Goal: Task Accomplishment & Management: Manage account settings

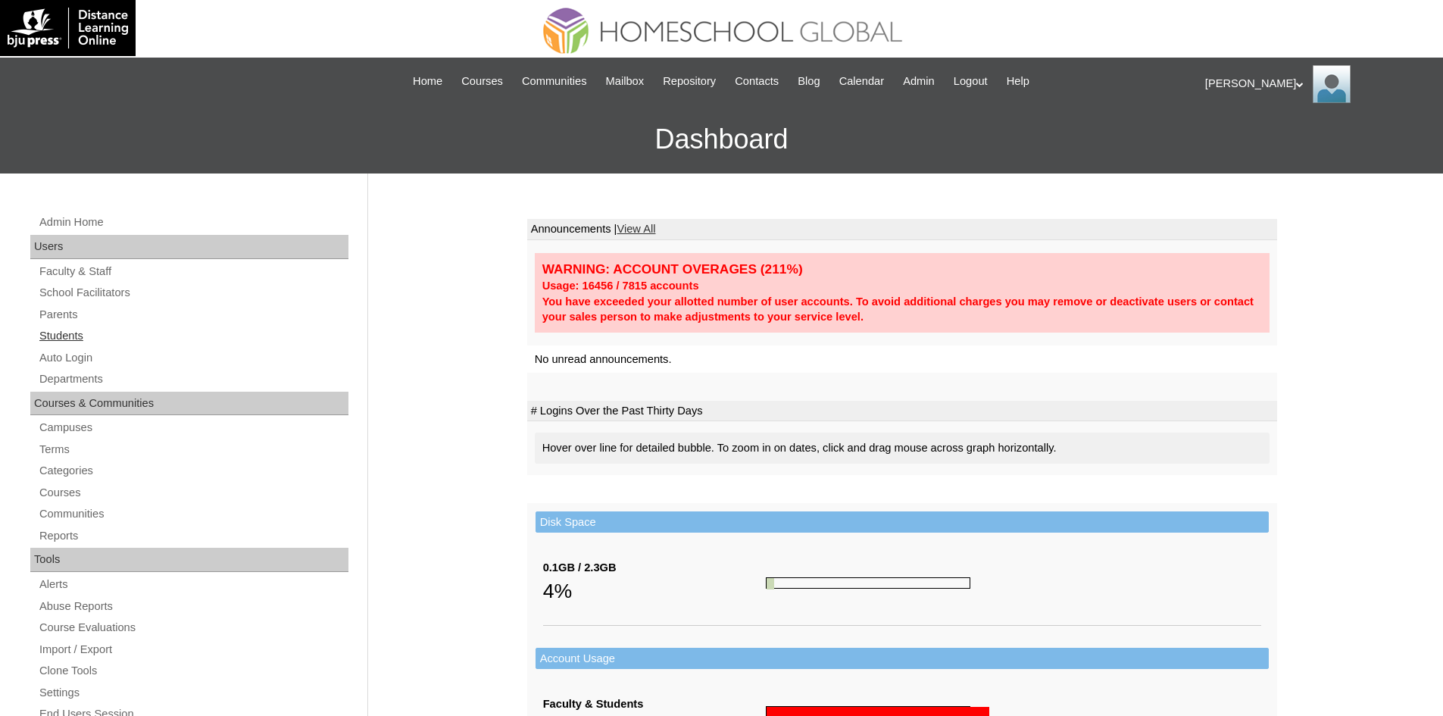
drag, startPoint x: 62, startPoint y: 333, endPoint x: 69, endPoint y: 345, distance: 13.9
click at [62, 333] on link "Students" at bounding box center [193, 336] width 311 height 19
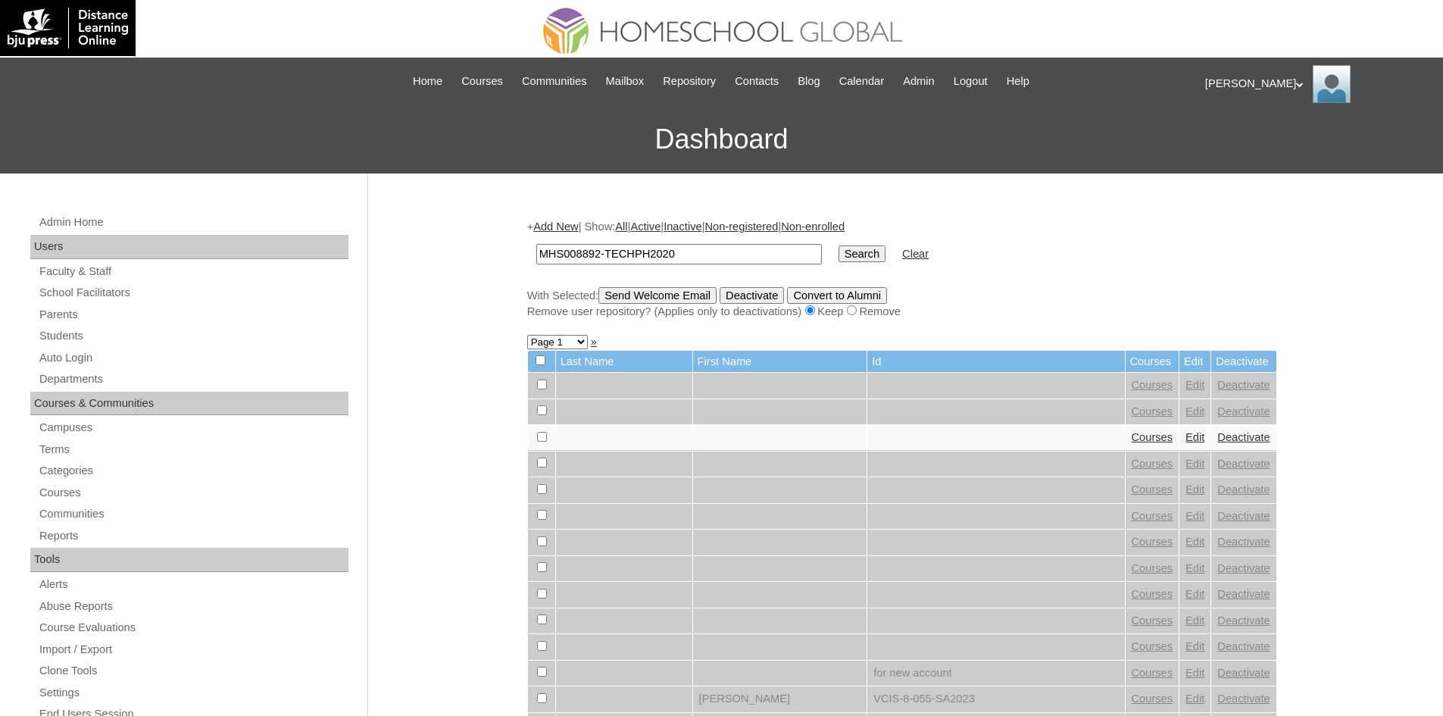
type input "MHS008892-TECHPH2020"
click at [839, 250] on input "Search" at bounding box center [862, 253] width 47 height 17
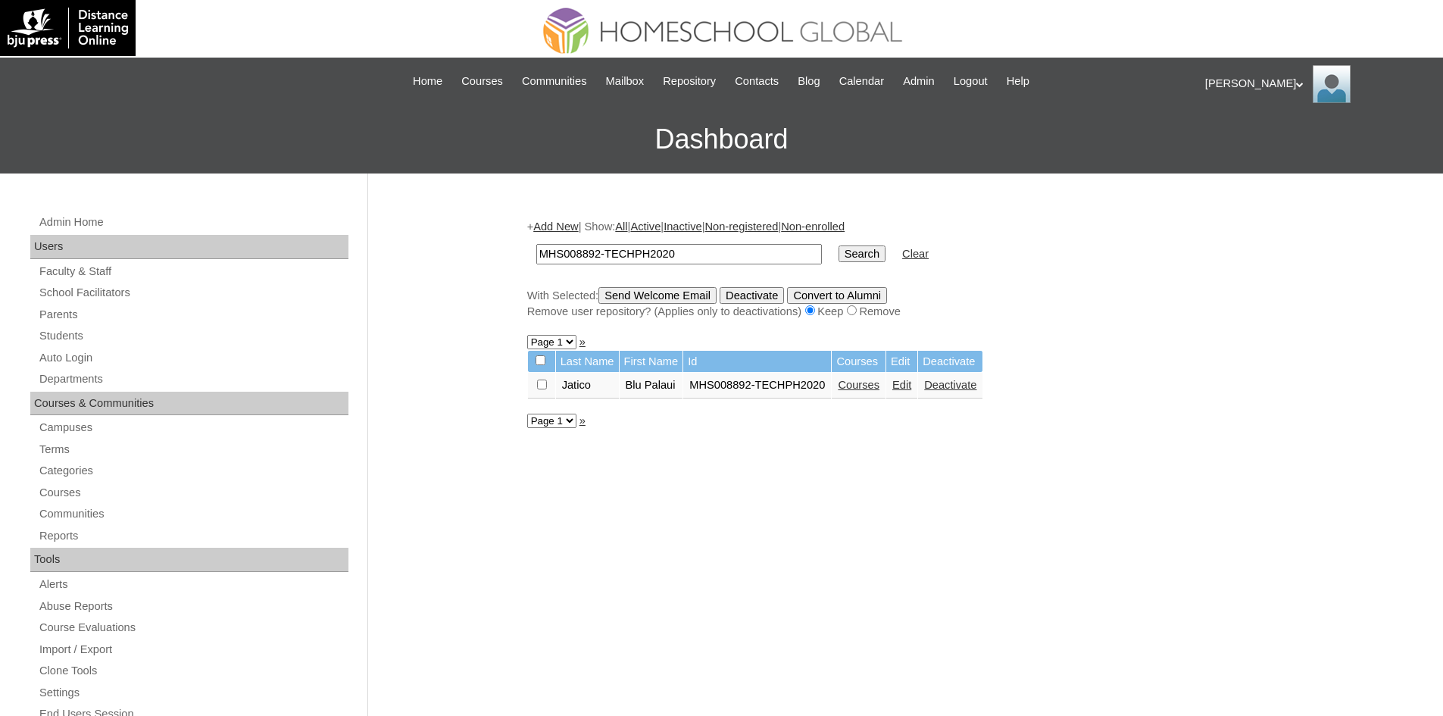
click at [907, 385] on link "Edit" at bounding box center [902, 385] width 19 height 12
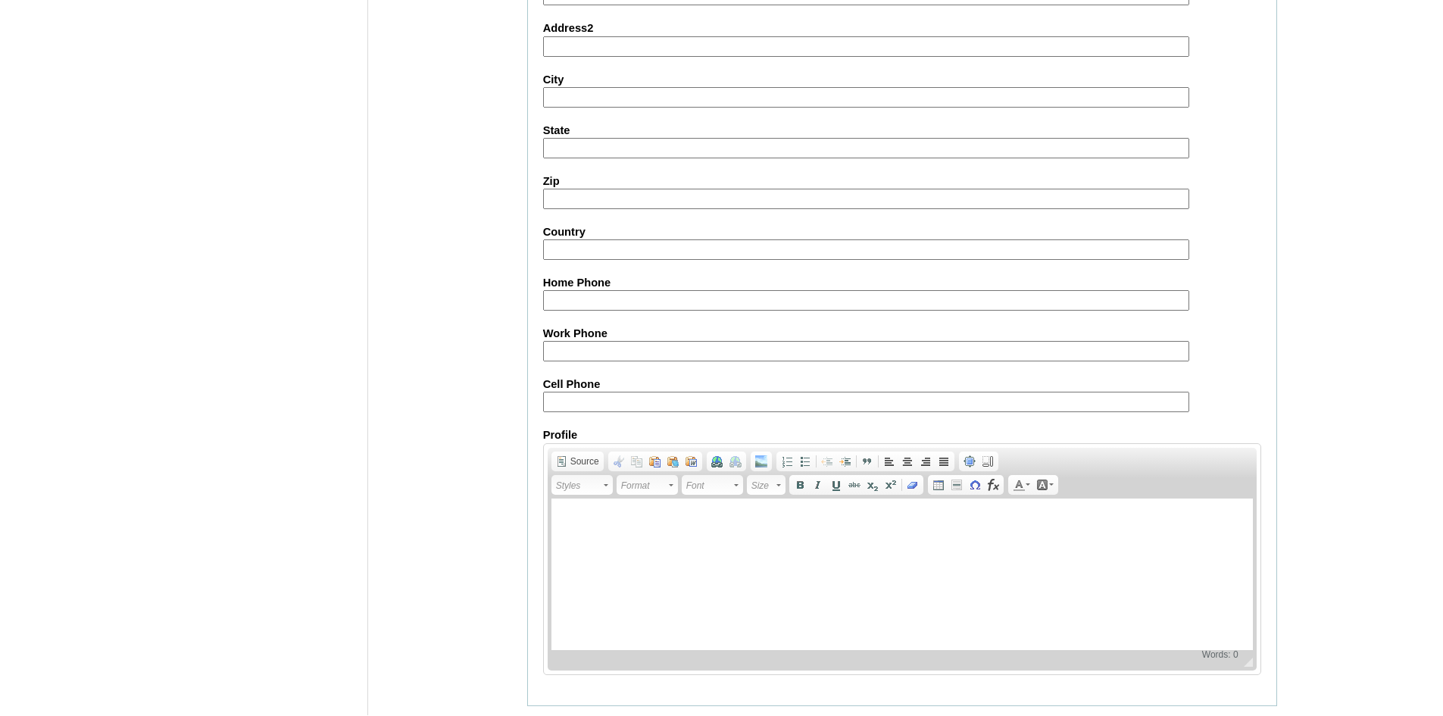
scroll to position [1593, 0]
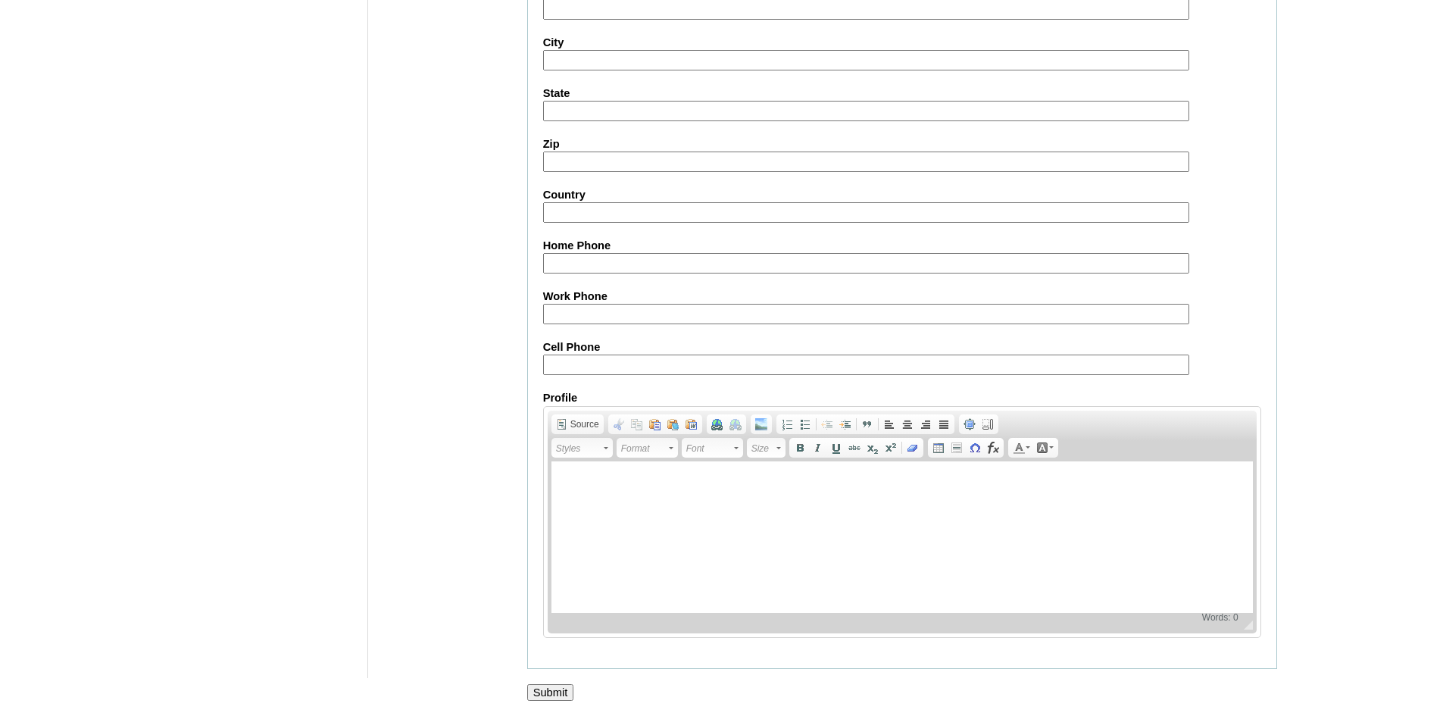
click at [571, 700] on input "Submit" at bounding box center [550, 692] width 47 height 17
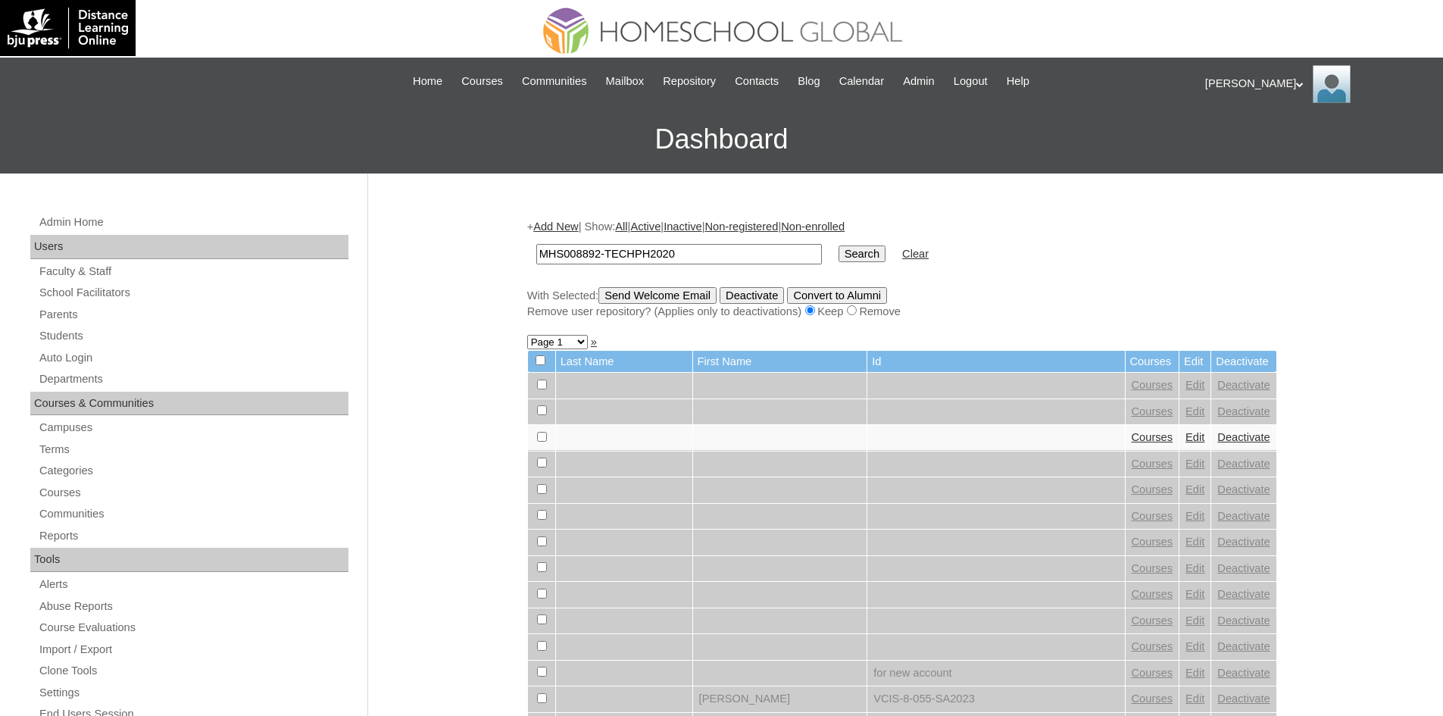
type input "MHS008892-TECHPH2020"
click at [839, 249] on input "Search" at bounding box center [862, 253] width 47 height 17
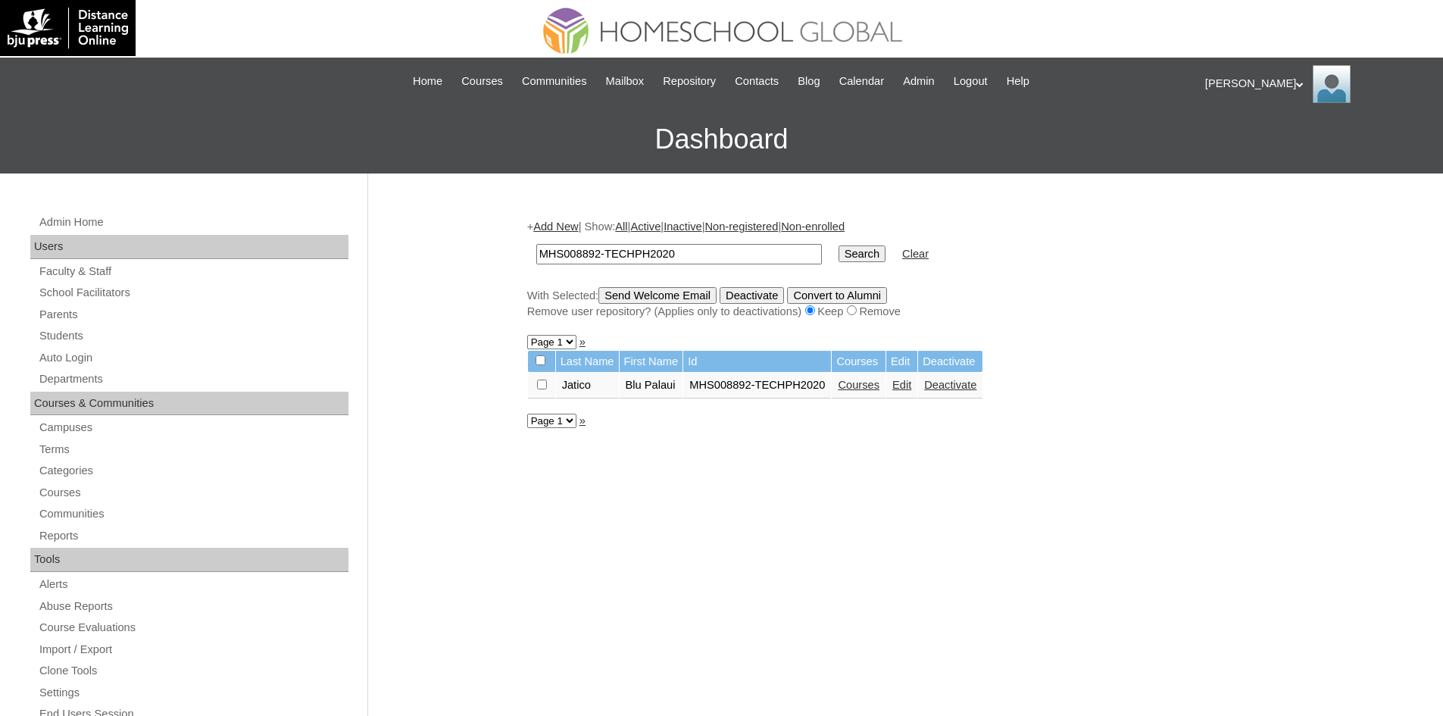
click at [846, 391] on link "Courses" at bounding box center [859, 385] width 42 height 12
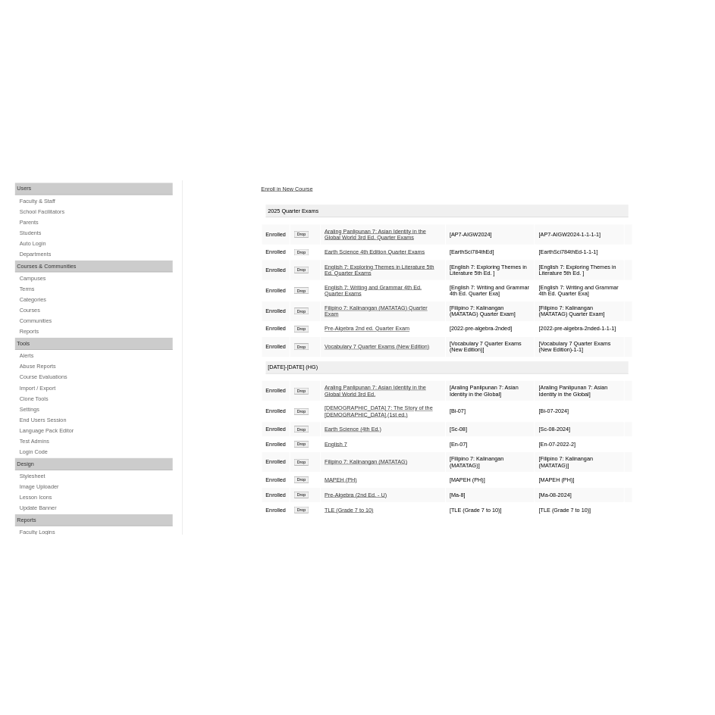
scroll to position [248, 0]
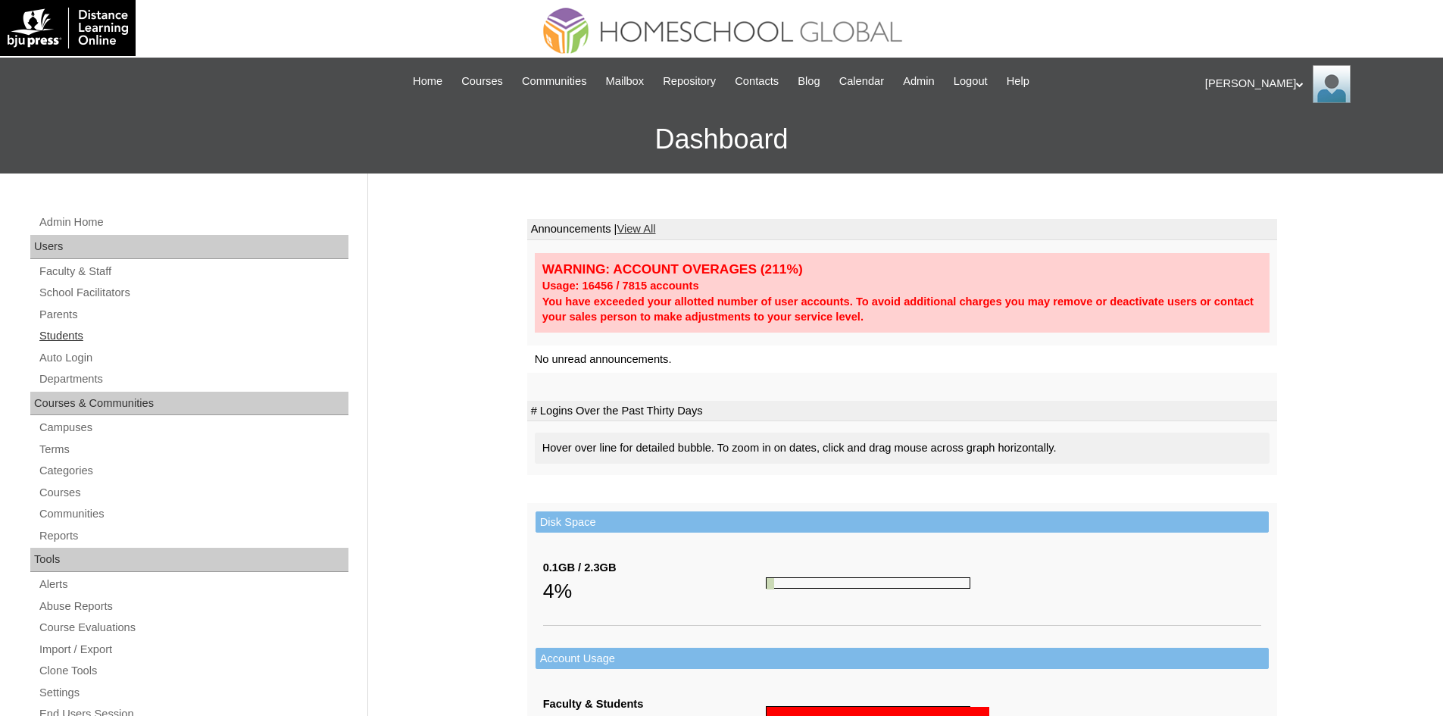
click at [48, 335] on link "Students" at bounding box center [193, 336] width 311 height 19
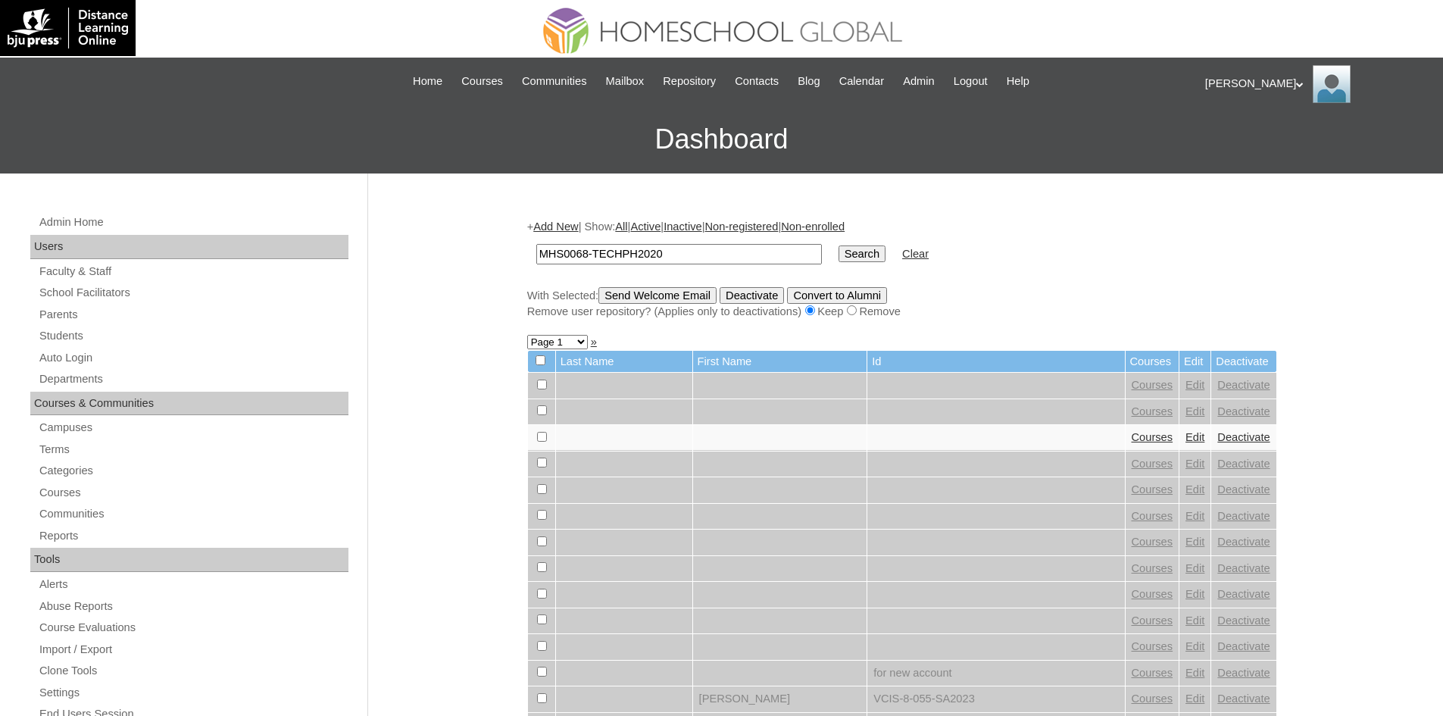
type input "MHS0068-TECHPH2020"
click at [839, 255] on input "Search" at bounding box center [862, 253] width 47 height 17
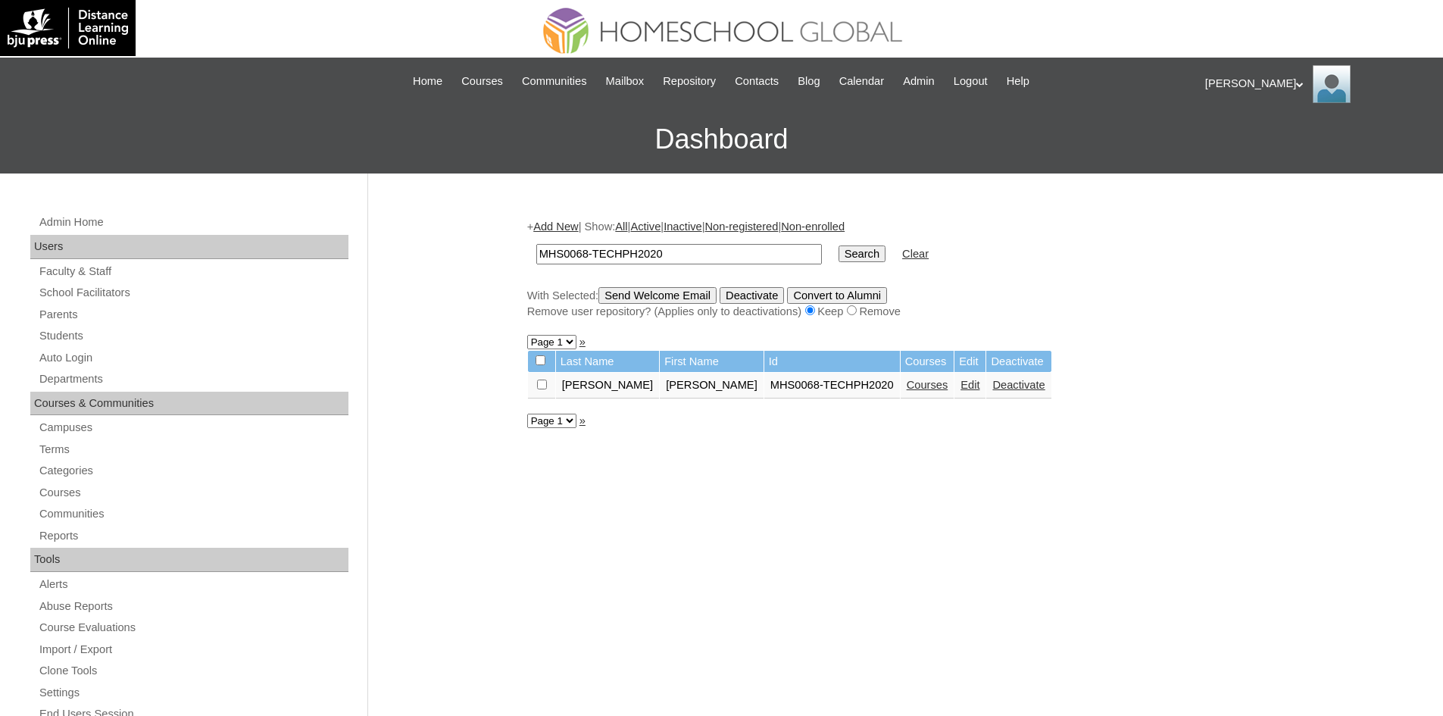
click at [961, 386] on link "Edit" at bounding box center [970, 385] width 19 height 12
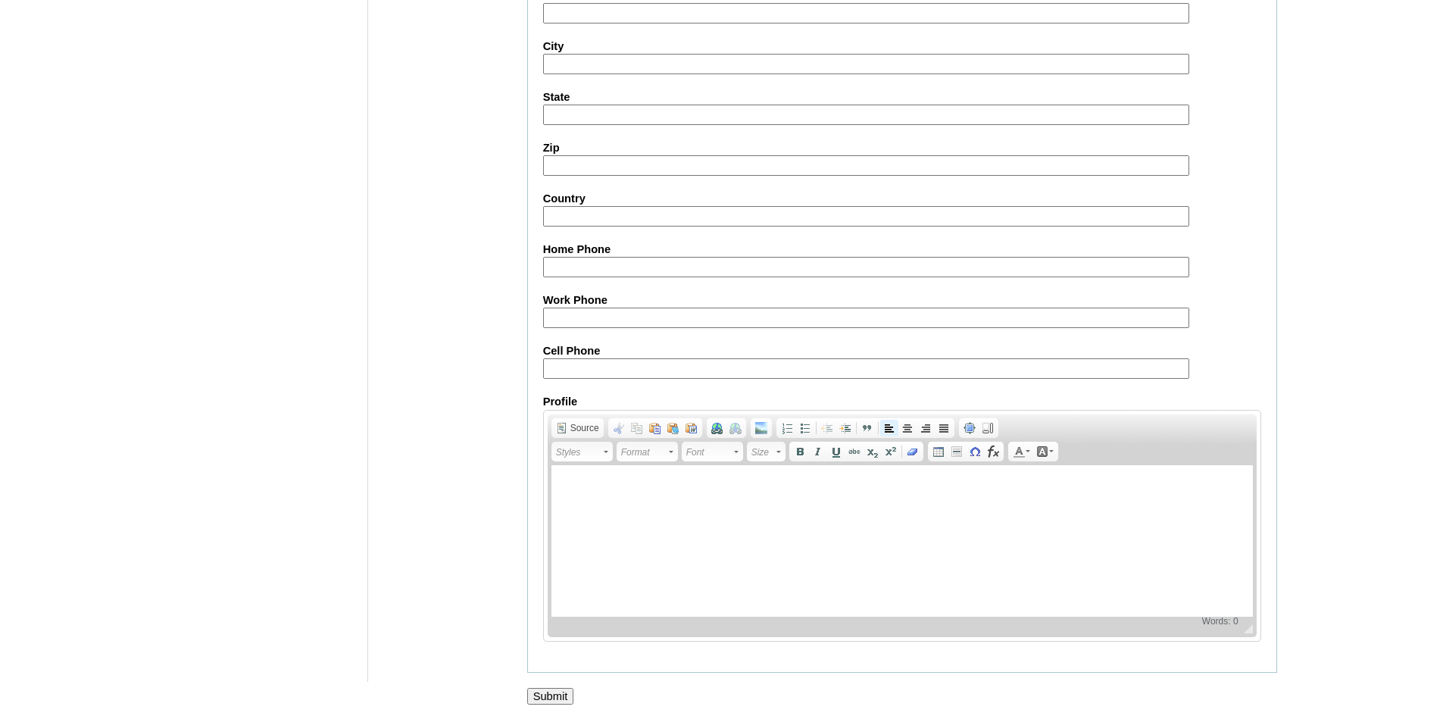
scroll to position [1593, 0]
click at [557, 699] on input "Submit" at bounding box center [550, 692] width 47 height 17
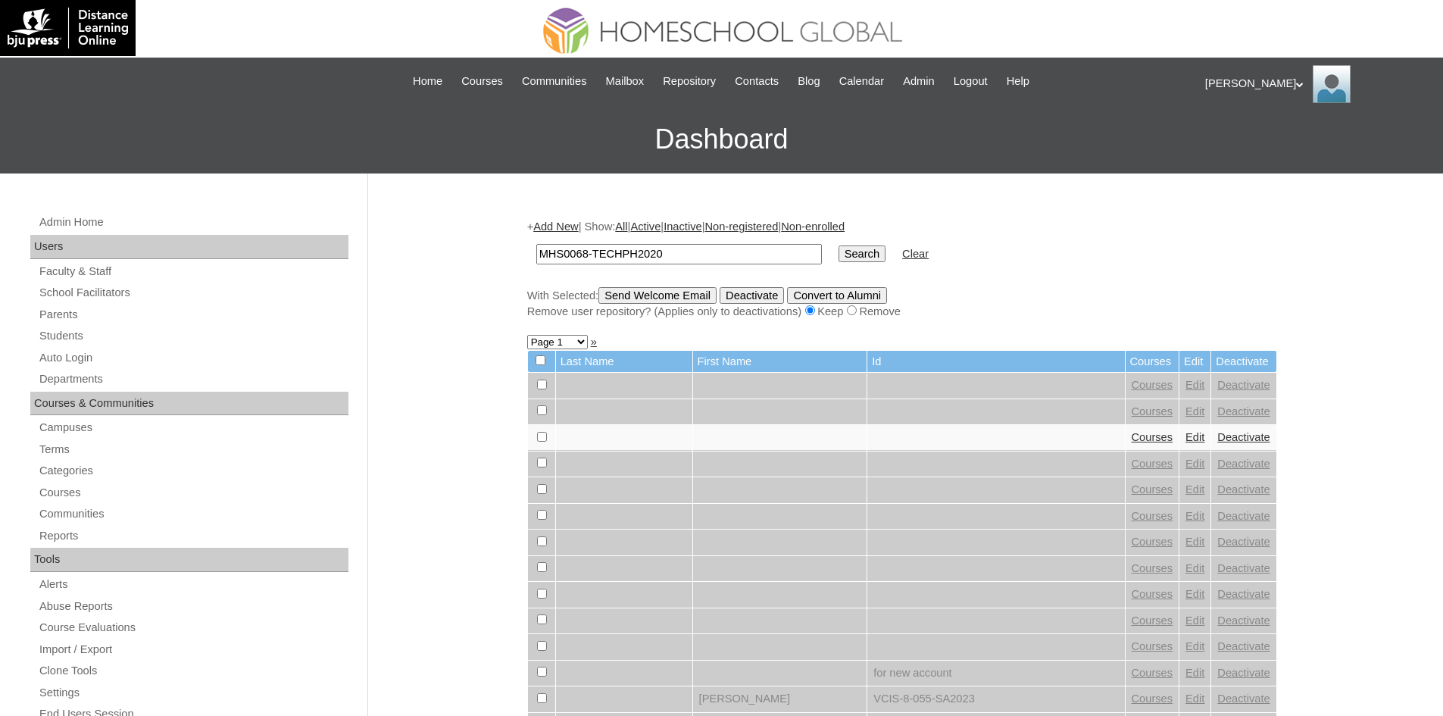
type input "MHS0068-TECHPH2020"
click at [839, 255] on input "Search" at bounding box center [862, 253] width 47 height 17
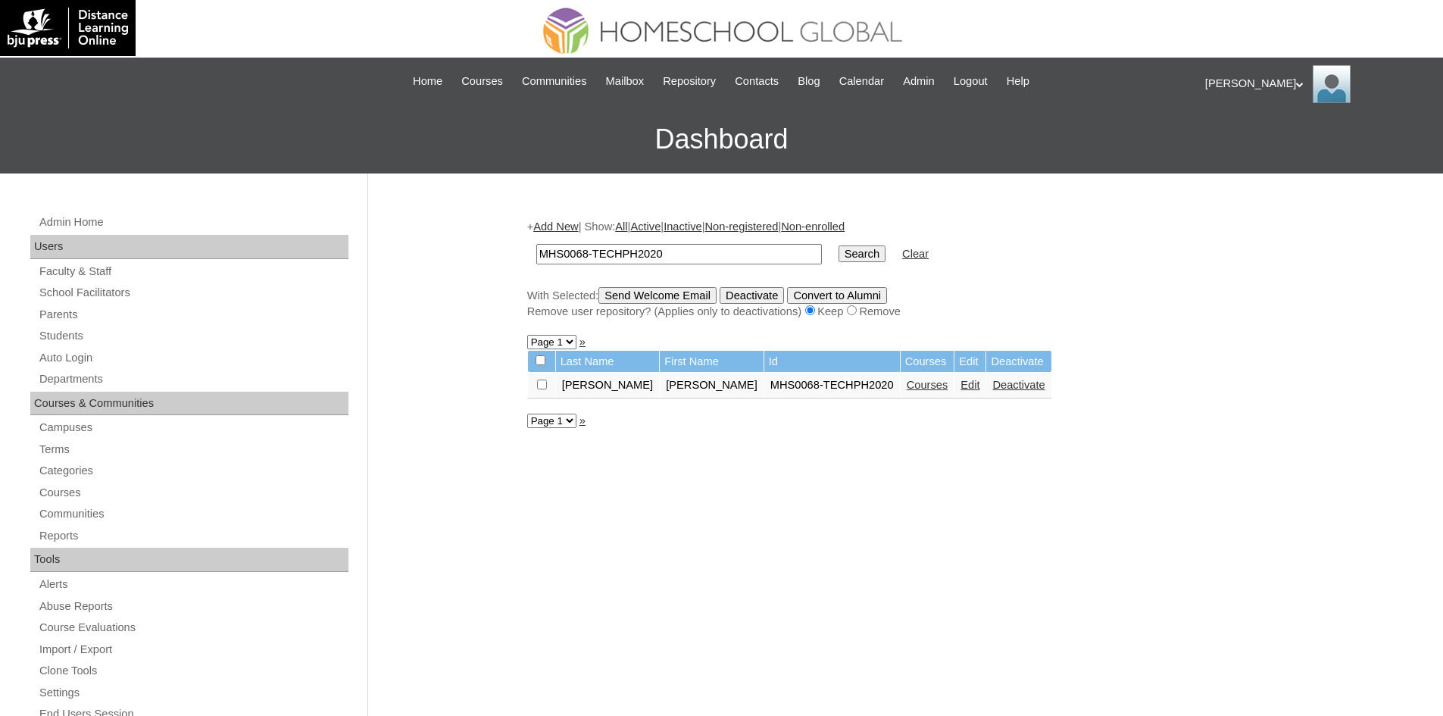
click at [907, 387] on link "Courses" at bounding box center [928, 385] width 42 height 12
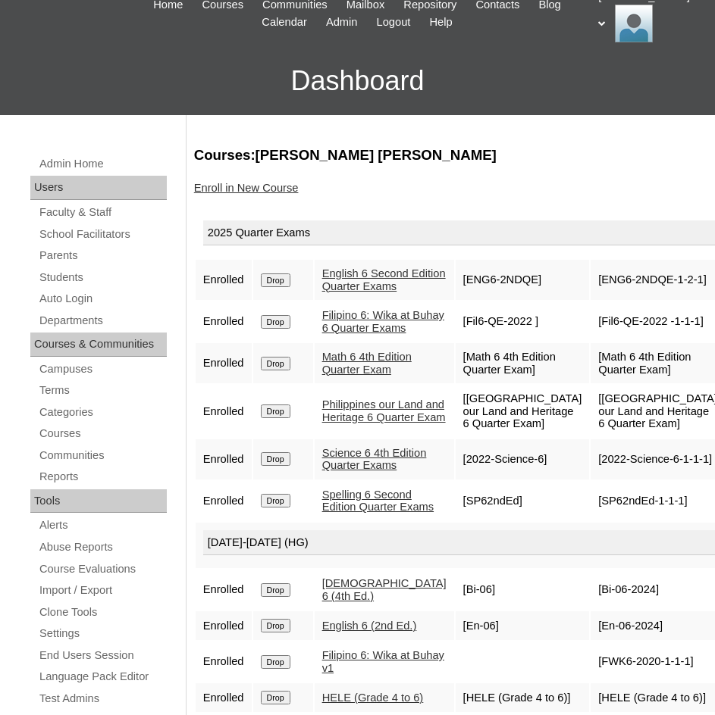
scroll to position [76, 0]
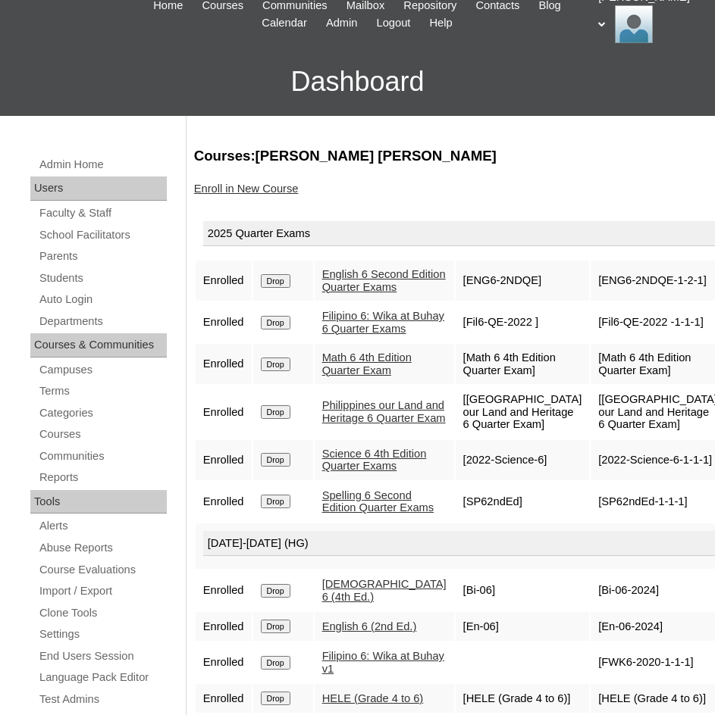
click at [256, 186] on link "Enroll in New Course" at bounding box center [246, 189] width 105 height 12
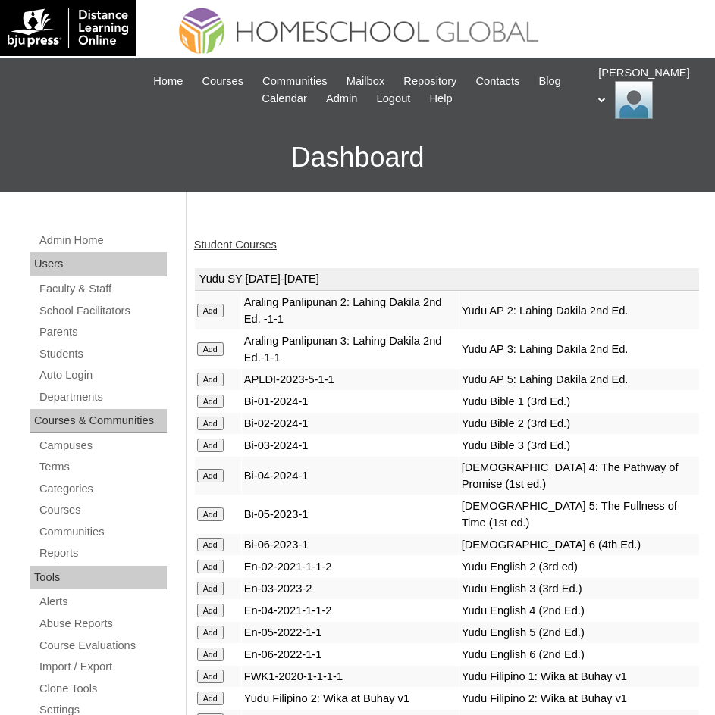
click at [220, 240] on link "Student Courses" at bounding box center [235, 245] width 83 height 12
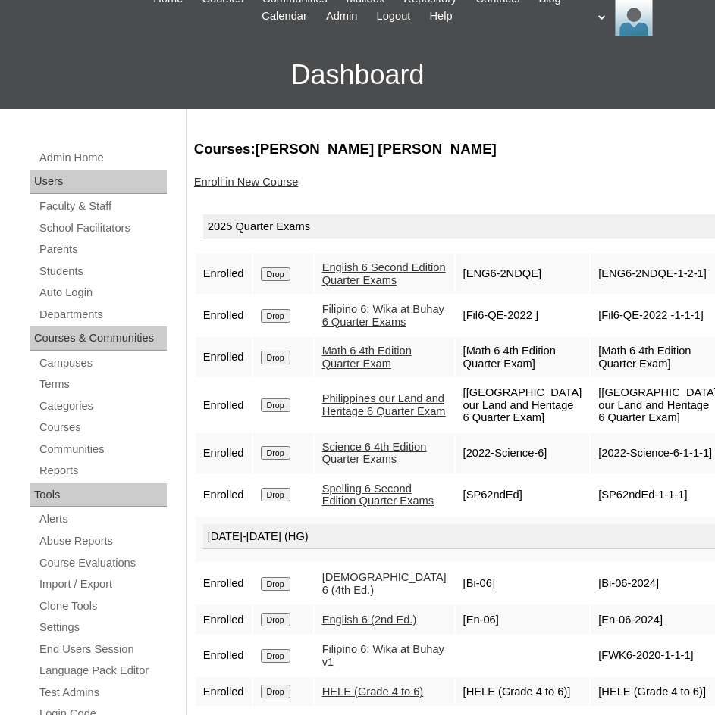
scroll to position [158, 0]
